Goal: Task Accomplishment & Management: Manage account settings

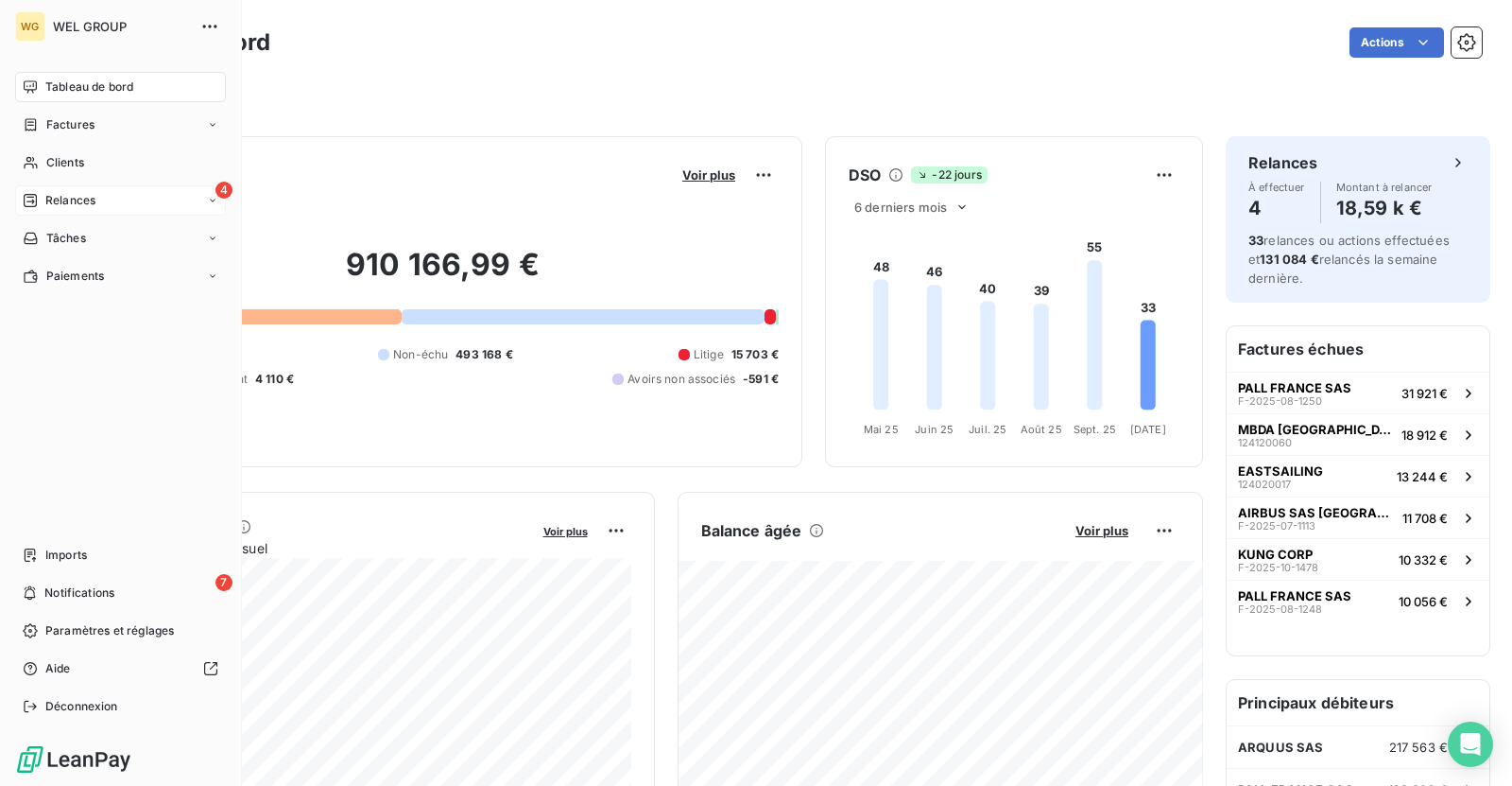
click at [67, 201] on span "Relances" at bounding box center [69, 200] width 50 height 17
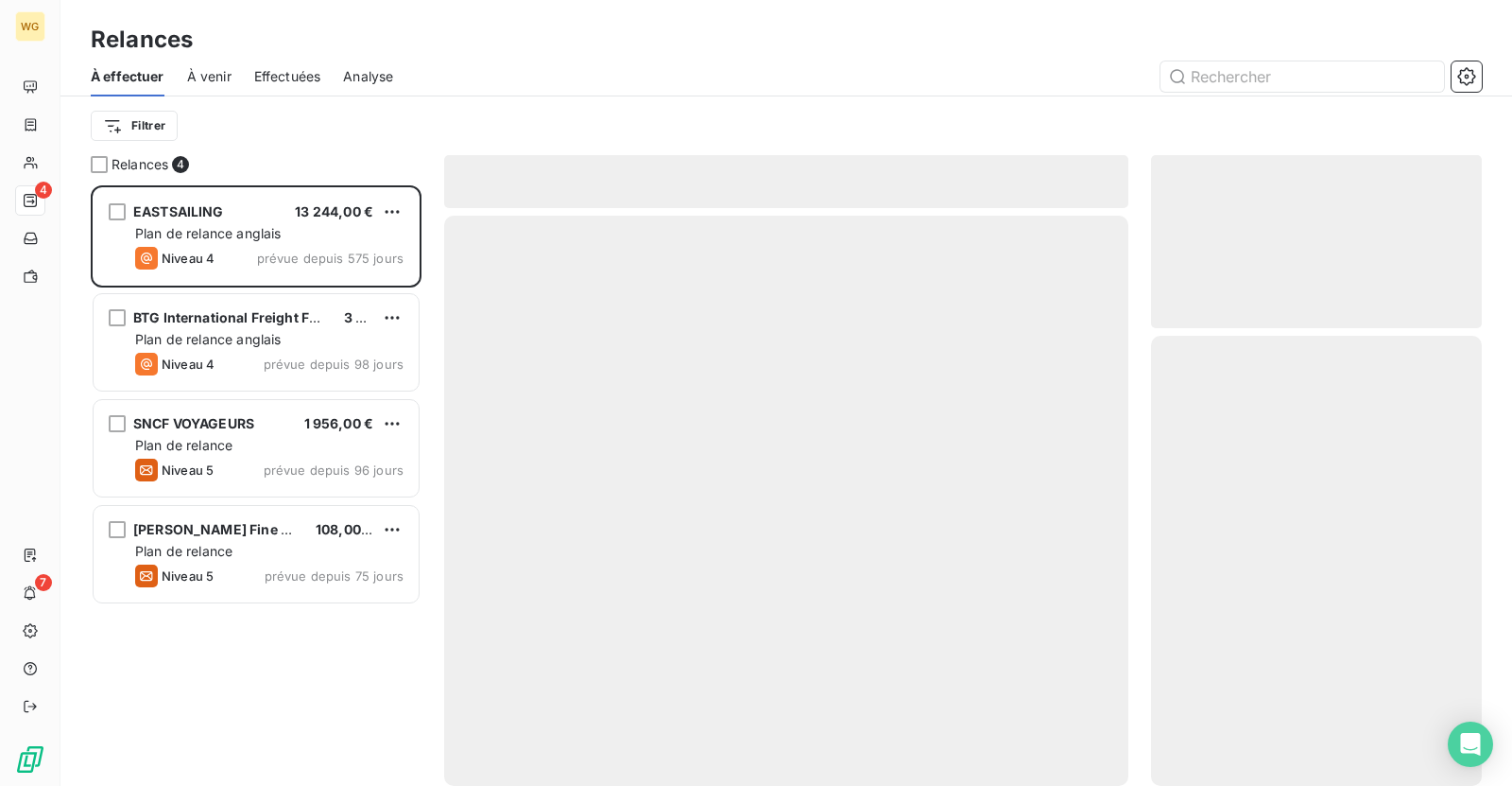
scroll to position [600, 331]
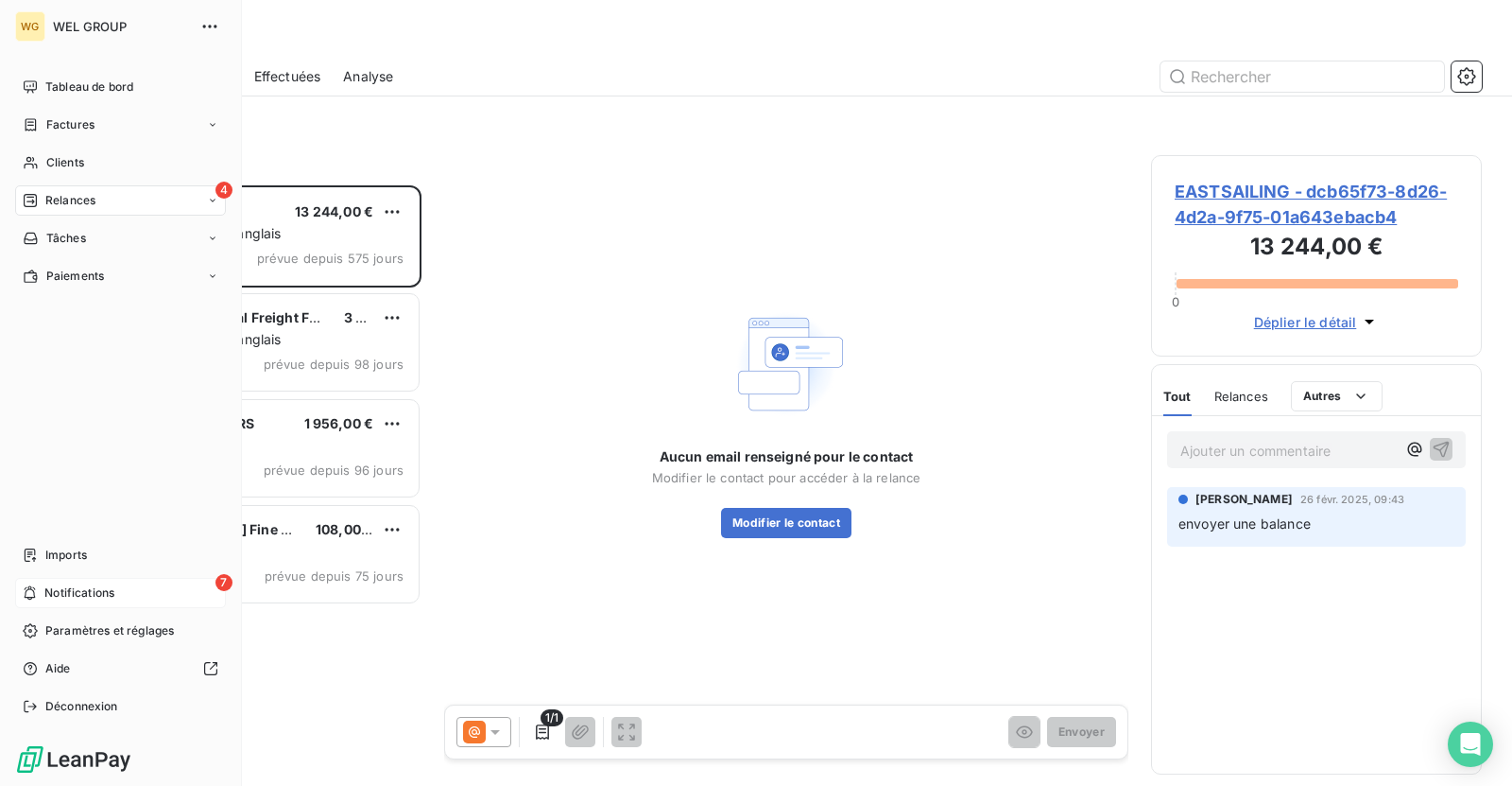
click at [48, 589] on span "Notifications" at bounding box center [78, 592] width 69 height 17
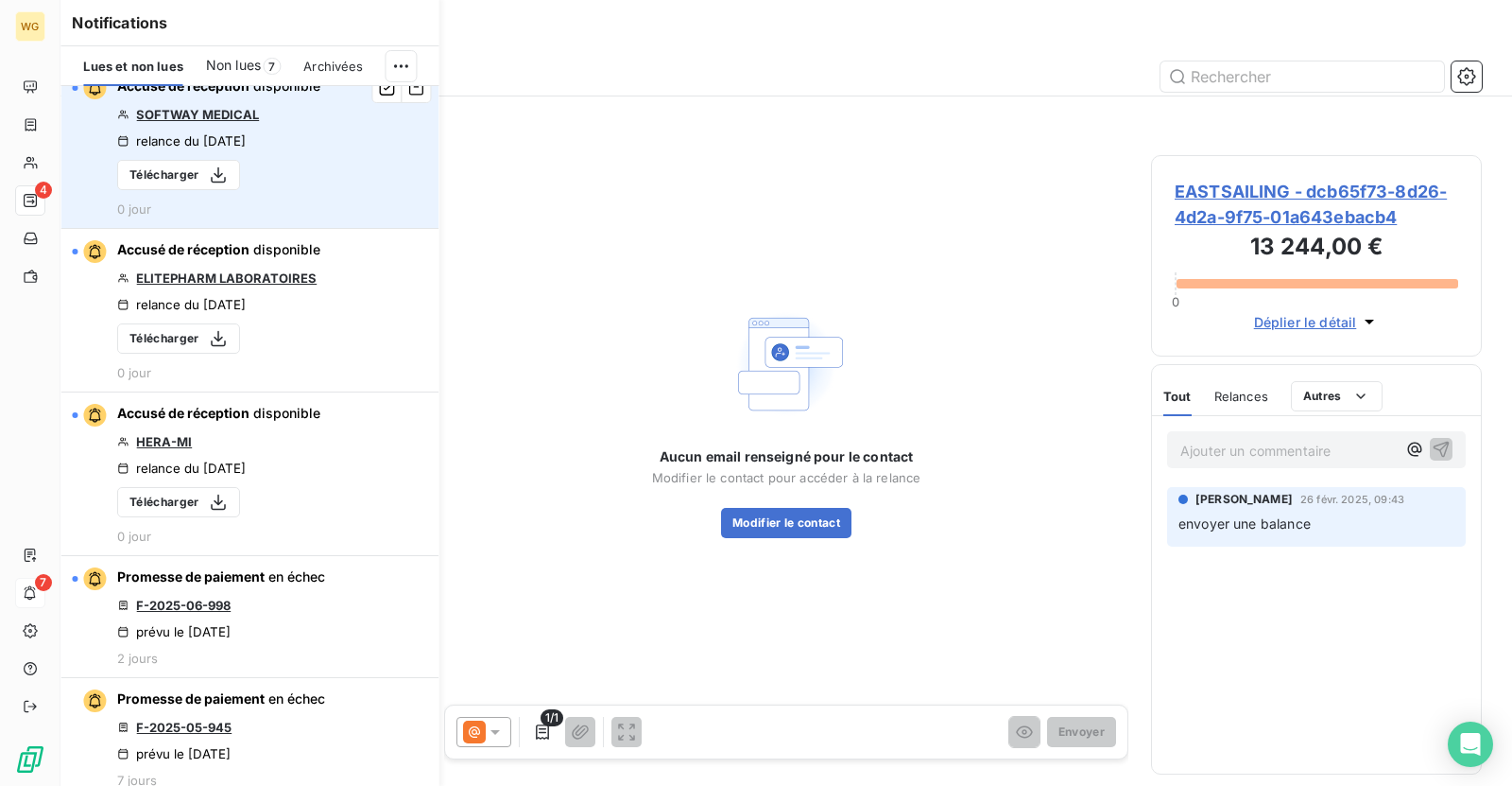
scroll to position [23, 0]
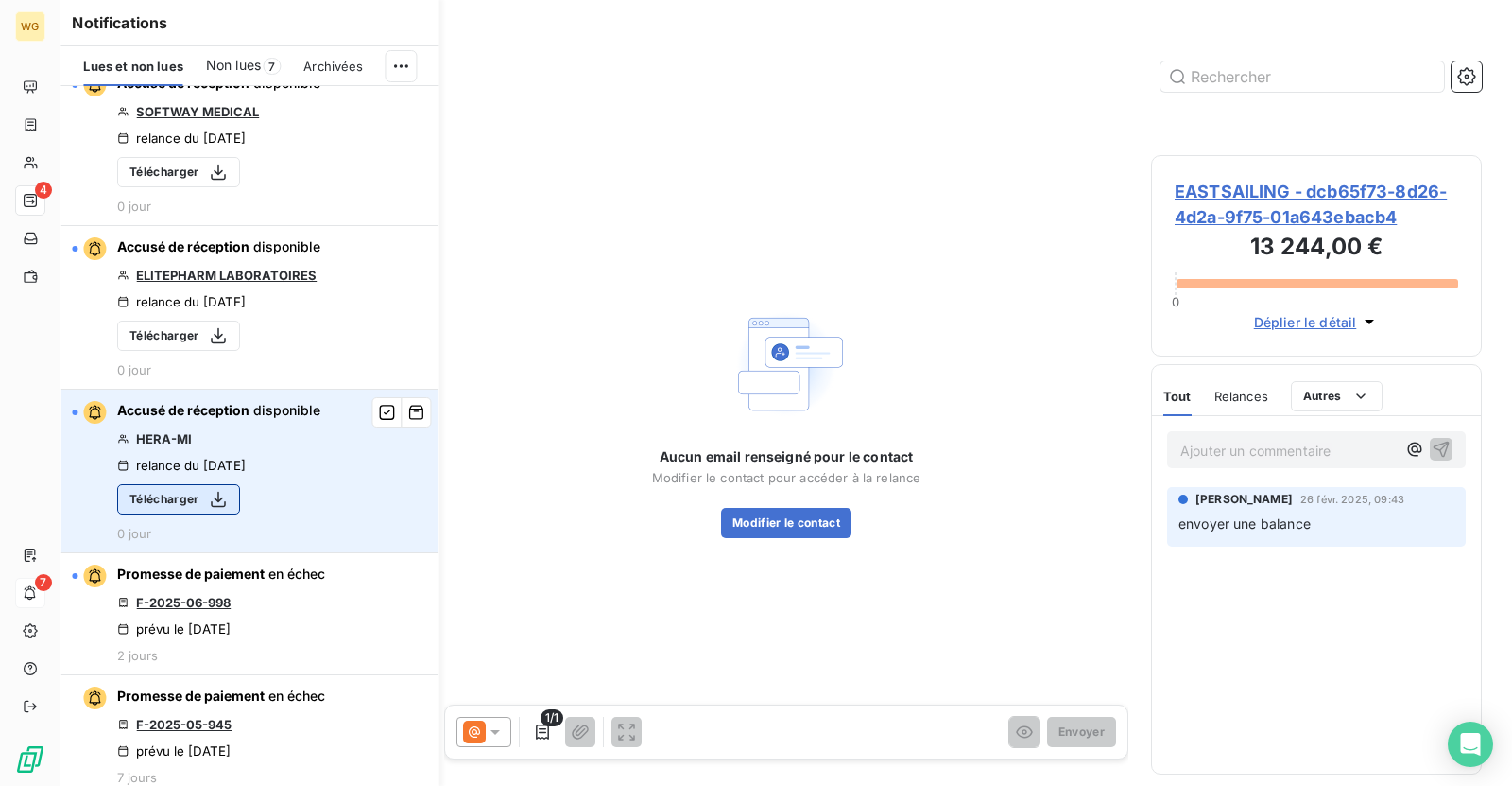
click at [215, 495] on icon "button" at bounding box center [217, 498] width 19 height 19
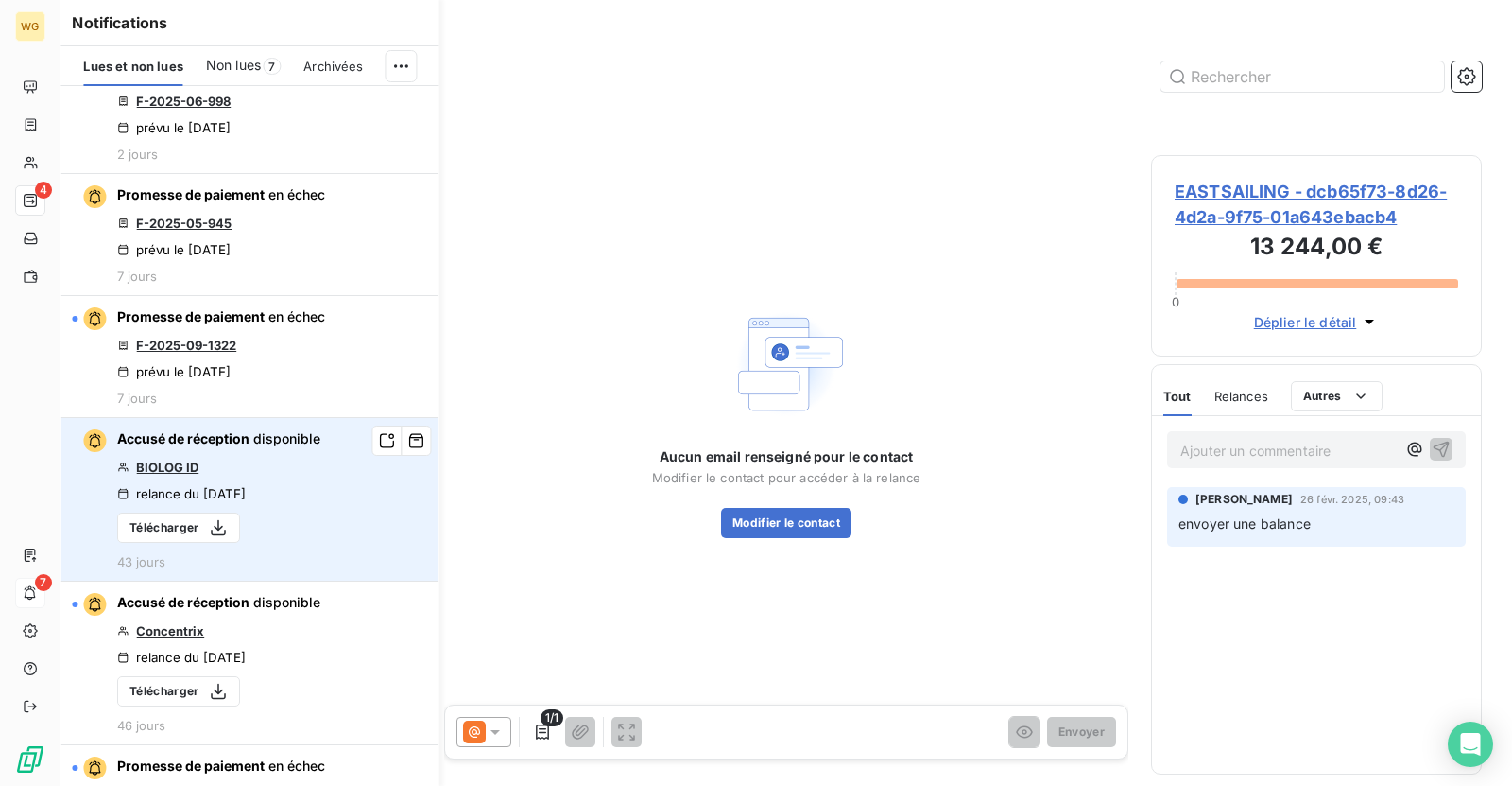
scroll to position [550, 0]
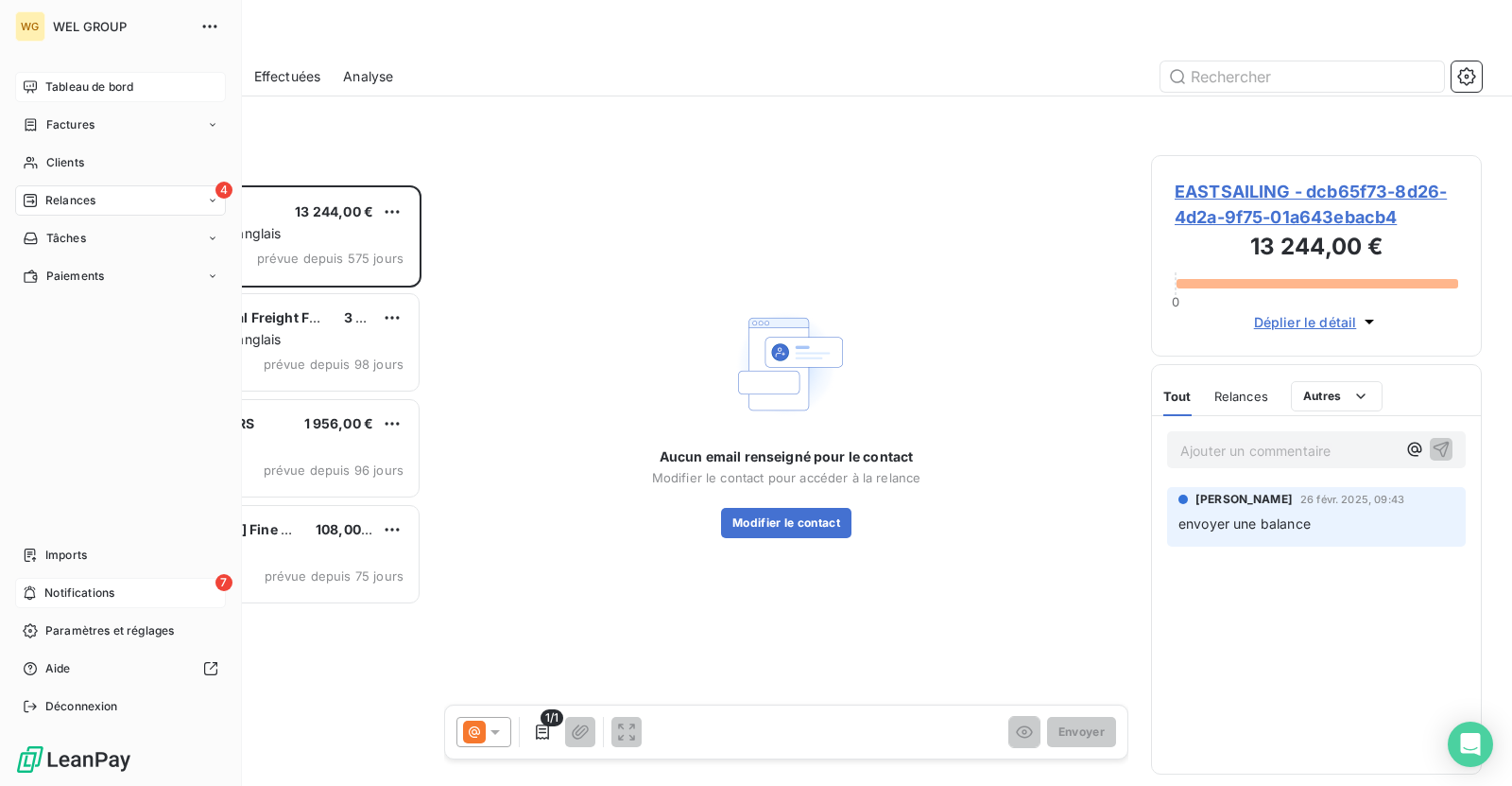
click at [56, 78] on span "Tableau de bord" at bounding box center [89, 86] width 88 height 17
